Goal: Task Accomplishment & Management: Complete application form

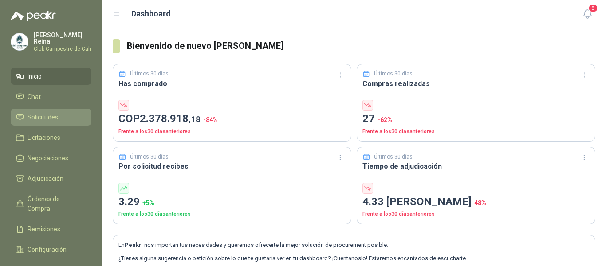
click at [47, 115] on span "Solicitudes" at bounding box center [42, 117] width 31 height 10
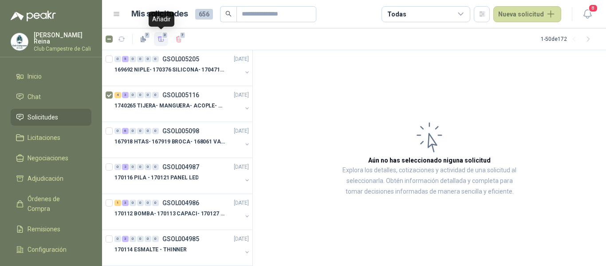
click at [163, 40] on icon "button" at bounding box center [161, 38] width 6 height 5
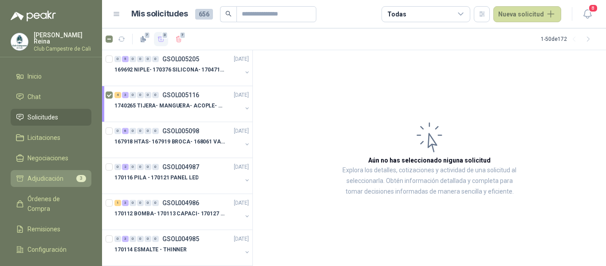
drag, startPoint x: 61, startPoint y: 177, endPoint x: 71, endPoint y: 172, distance: 11.1
click at [61, 177] on span "Adjudicación" at bounding box center [45, 178] width 36 height 10
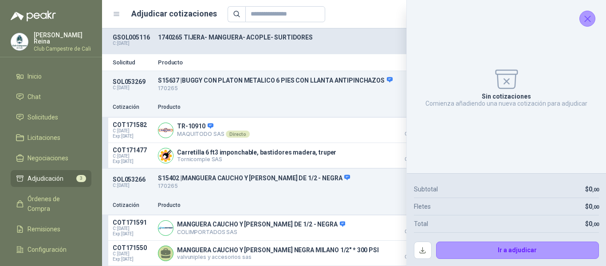
click at [590, 18] on icon "Cerrar" at bounding box center [587, 18] width 11 height 11
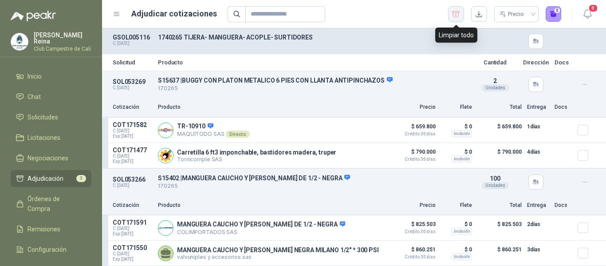
click at [455, 14] on icon "button" at bounding box center [455, 14] width 8 height 9
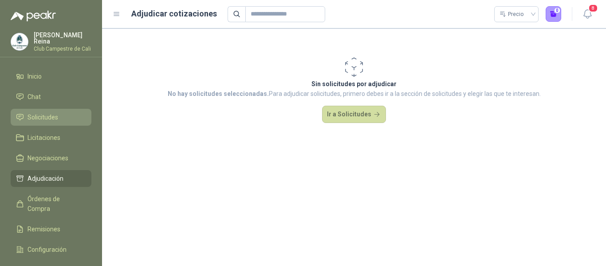
click at [46, 116] on span "Solicitudes" at bounding box center [42, 117] width 31 height 10
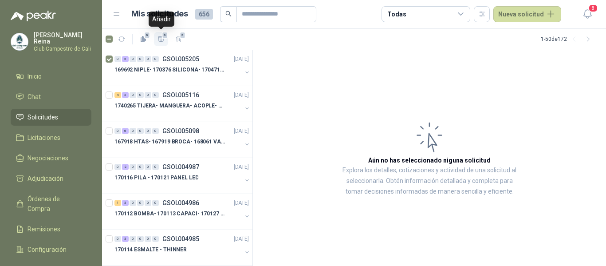
click at [163, 37] on span "5" at bounding box center [165, 34] width 6 height 7
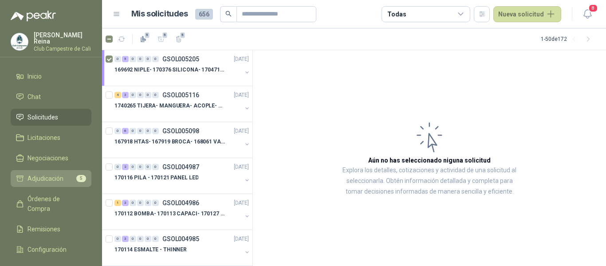
click at [56, 178] on span "Adjudicación" at bounding box center [45, 178] width 36 height 10
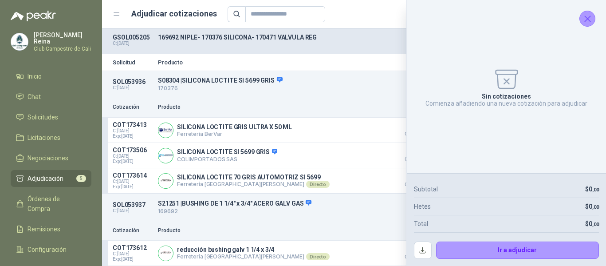
click at [588, 18] on icon "Cerrar" at bounding box center [587, 19] width 6 height 6
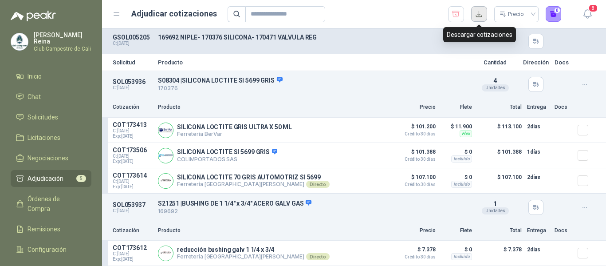
click at [479, 9] on button "button" at bounding box center [479, 14] width 16 height 16
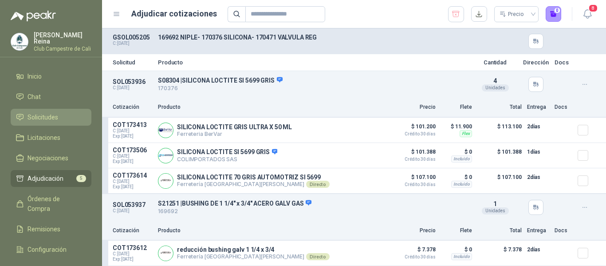
click at [50, 116] on span "Solicitudes" at bounding box center [42, 117] width 31 height 10
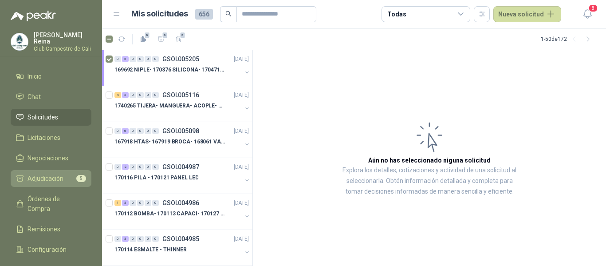
click at [56, 173] on span "Adjudicación" at bounding box center [45, 178] width 36 height 10
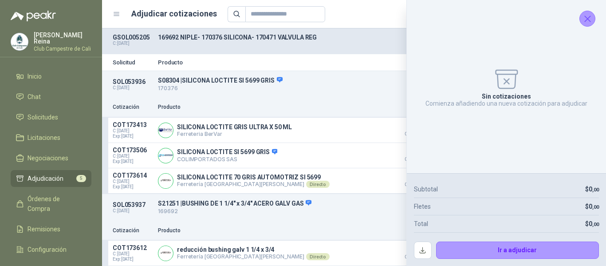
click at [585, 19] on icon "Cerrar" at bounding box center [587, 18] width 11 height 11
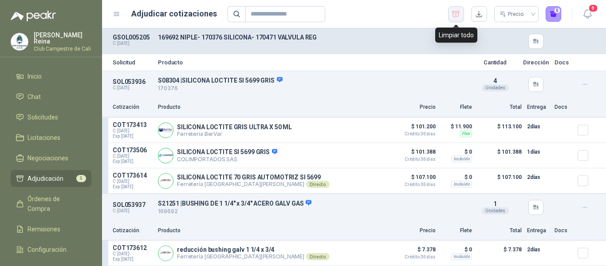
click at [456, 13] on icon "button" at bounding box center [455, 14] width 8 height 9
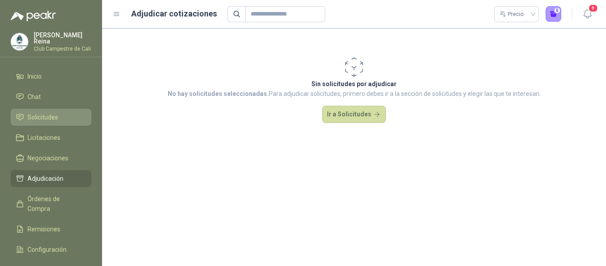
click at [49, 117] on span "Solicitudes" at bounding box center [42, 117] width 31 height 10
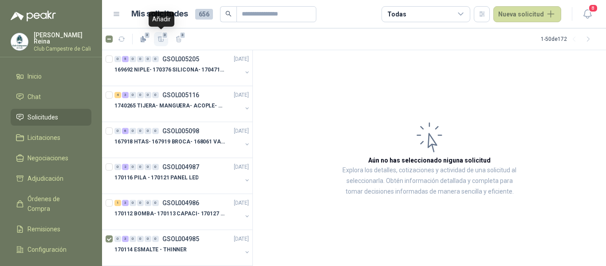
click at [159, 35] on icon "button" at bounding box center [161, 39] width 8 height 8
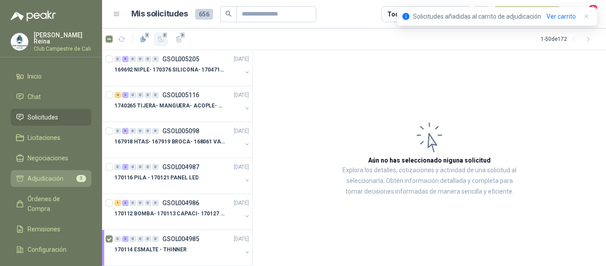
click at [59, 177] on span "Adjudicación" at bounding box center [45, 178] width 36 height 10
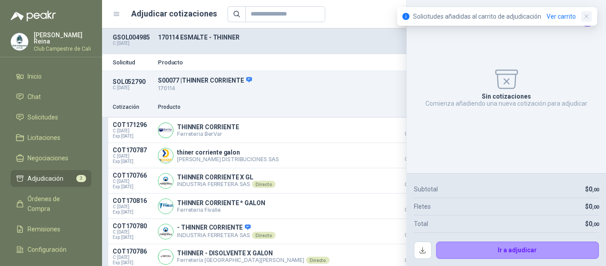
click at [587, 18] on icon "button" at bounding box center [587, 17] width 8 height 8
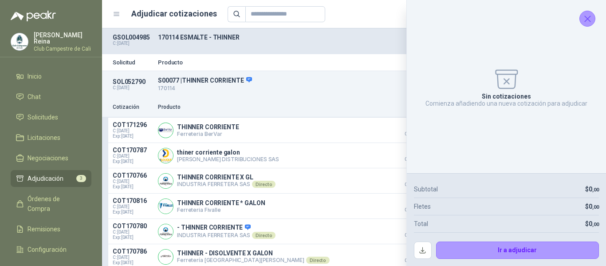
click at [587, 19] on icon "Cerrar" at bounding box center [587, 18] width 11 height 11
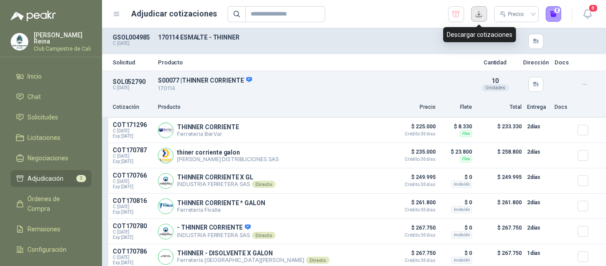
click at [482, 13] on button "button" at bounding box center [479, 14] width 16 height 16
click at [454, 14] on icon "button" at bounding box center [455, 14] width 8 height 9
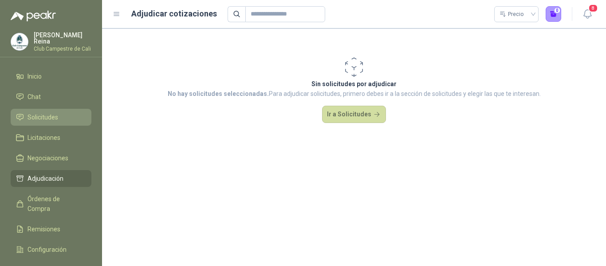
click at [51, 112] on span "Solicitudes" at bounding box center [42, 117] width 31 height 10
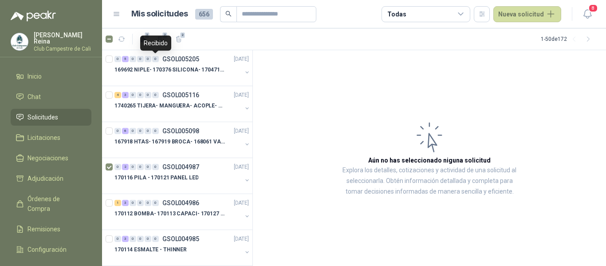
click at [160, 38] on div "Recibido" at bounding box center [155, 42] width 31 height 15
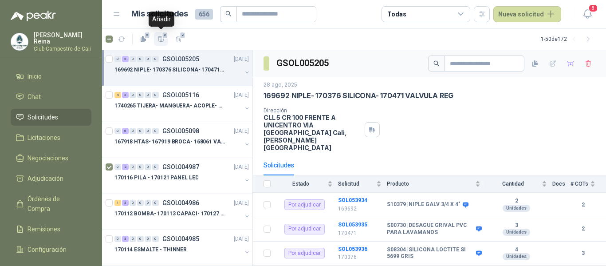
click at [163, 34] on span "2" at bounding box center [165, 34] width 6 height 7
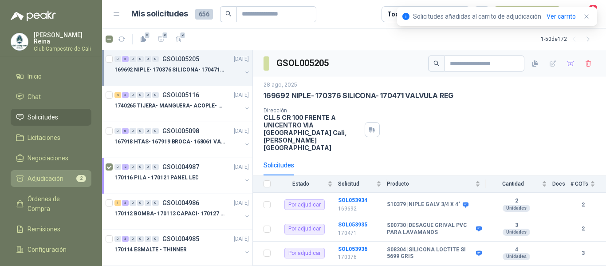
click at [63, 173] on span "Adjudicación" at bounding box center [45, 178] width 36 height 10
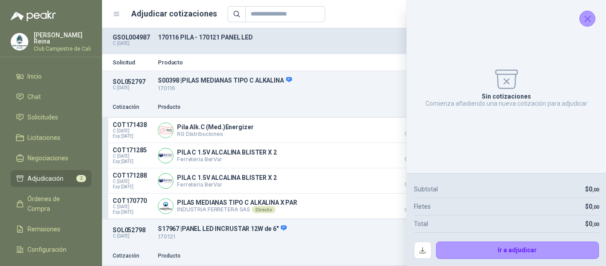
click at [582, 18] on icon "Cerrar" at bounding box center [587, 18] width 11 height 11
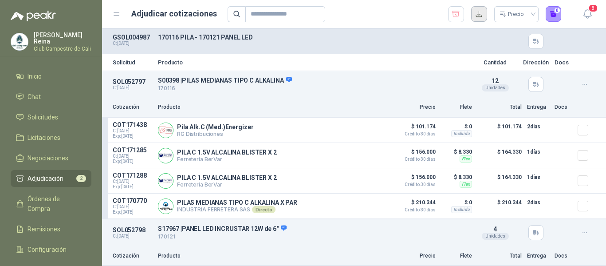
click at [477, 14] on button "button" at bounding box center [479, 14] width 16 height 16
click at [459, 13] on icon "button" at bounding box center [455, 14] width 8 height 9
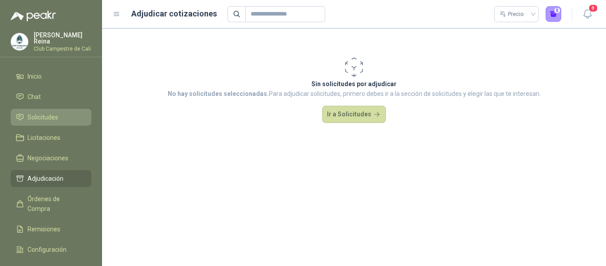
click at [52, 115] on span "Solicitudes" at bounding box center [42, 117] width 31 height 10
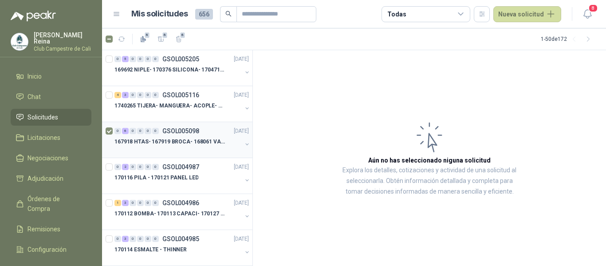
click at [130, 141] on p "167918 HTAS- 167919 BROCA- 168061 VALVULA" at bounding box center [169, 141] width 110 height 8
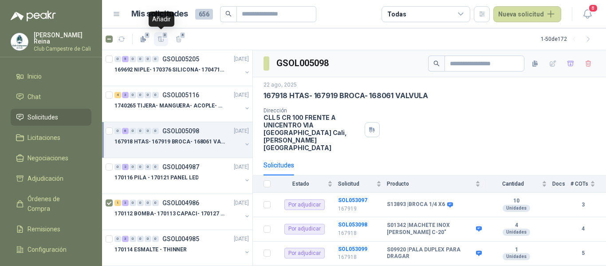
click at [160, 39] on icon "button" at bounding box center [161, 39] width 8 height 8
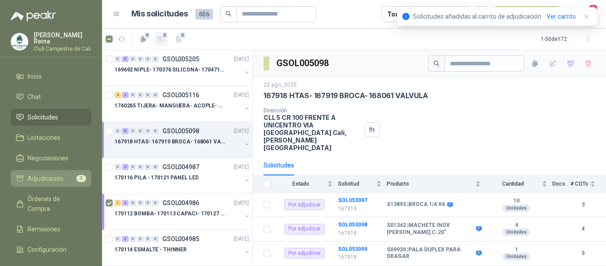
click at [62, 176] on span "Adjudicación" at bounding box center [45, 178] width 36 height 10
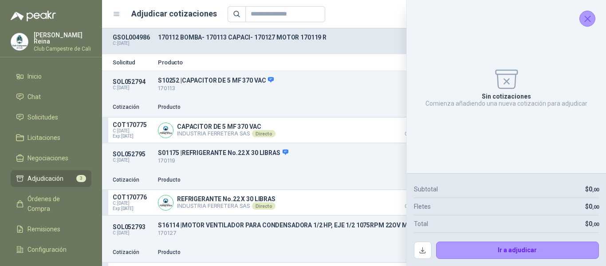
click at [584, 19] on icon "Cerrar" at bounding box center [587, 18] width 11 height 11
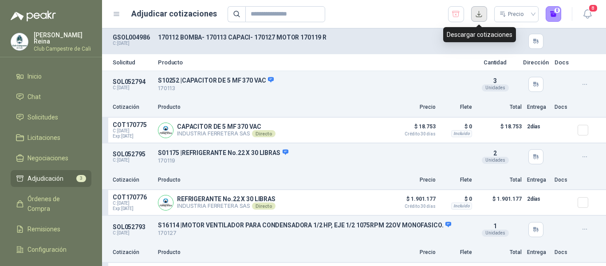
click at [481, 15] on button "button" at bounding box center [479, 14] width 16 height 16
drag, startPoint x: 455, startPoint y: 14, endPoint x: 441, endPoint y: 23, distance: 16.5
click at [455, 14] on icon "button" at bounding box center [455, 14] width 8 height 9
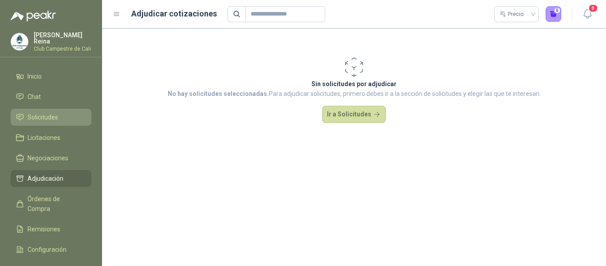
click at [37, 115] on span "Solicitudes" at bounding box center [42, 117] width 31 height 10
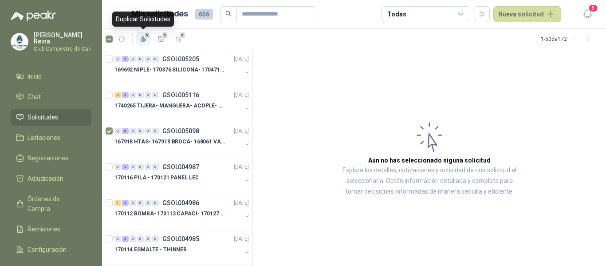
click at [140, 40] on icon "button" at bounding box center [144, 39] width 8 height 8
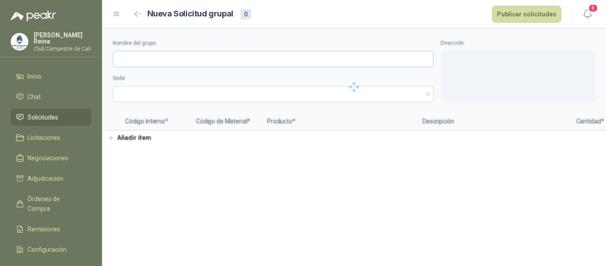
type input "**********"
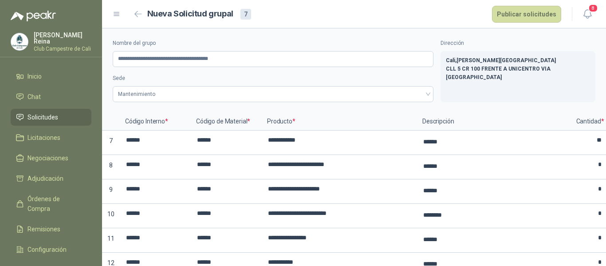
scroll to position [57, 0]
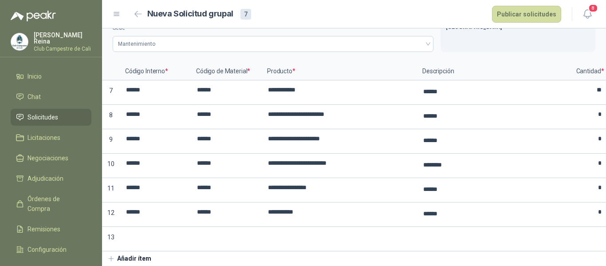
click at [62, 112] on li "Solicitudes" at bounding box center [51, 117] width 70 height 10
